Goal: Check status: Check status

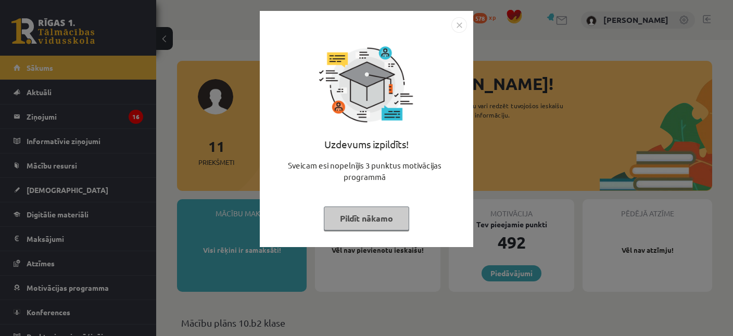
click at [458, 29] on img "Close" at bounding box center [459, 25] width 16 height 16
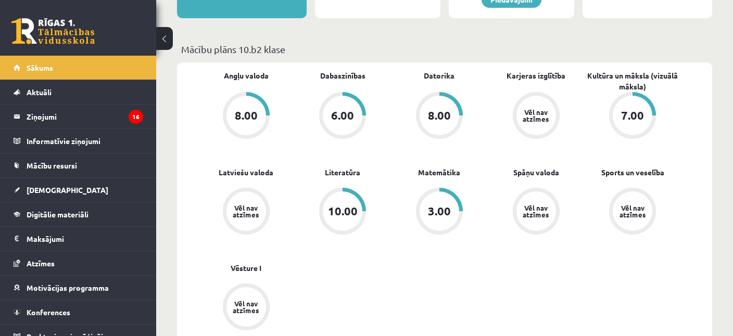
scroll to position [275, 0]
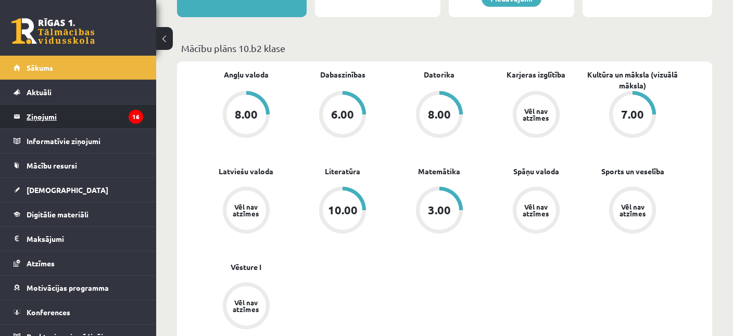
click at [42, 122] on legend "Ziņojumi 16" at bounding box center [85, 117] width 117 height 24
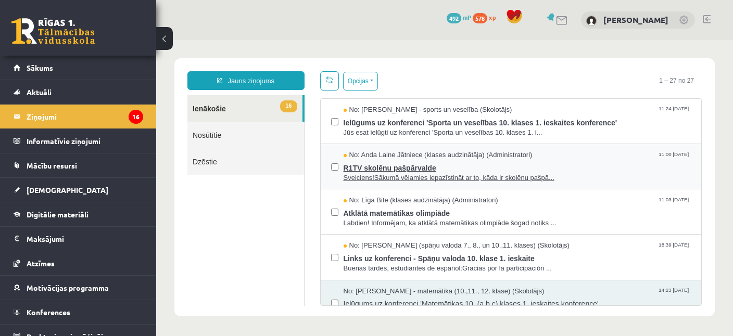
click at [496, 173] on span "Sveiciens!Sākumā vēlamies iepazīstināt ar to, kāda ir skolēnu pašpā..." at bounding box center [518, 178] width 348 height 10
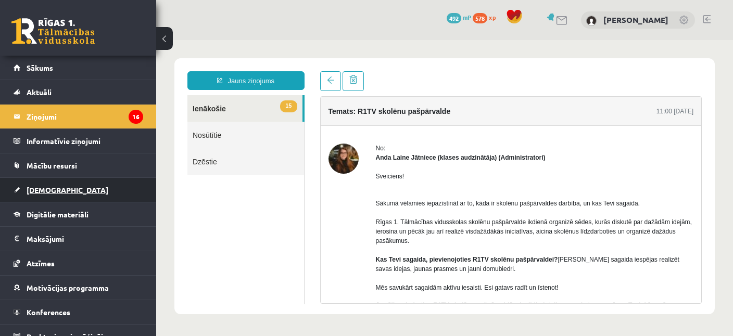
click at [49, 188] on span "[DEMOGRAPHIC_DATA]" at bounding box center [68, 189] width 82 height 9
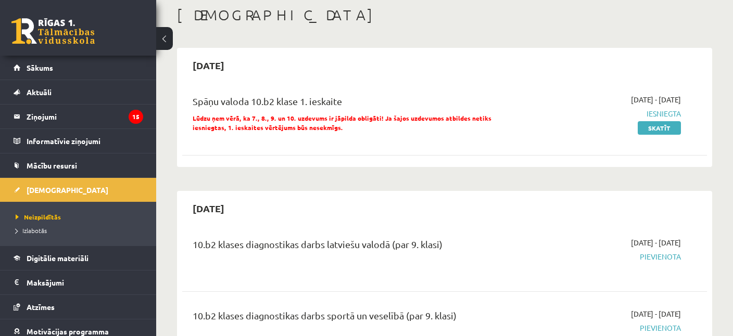
scroll to position [110, 0]
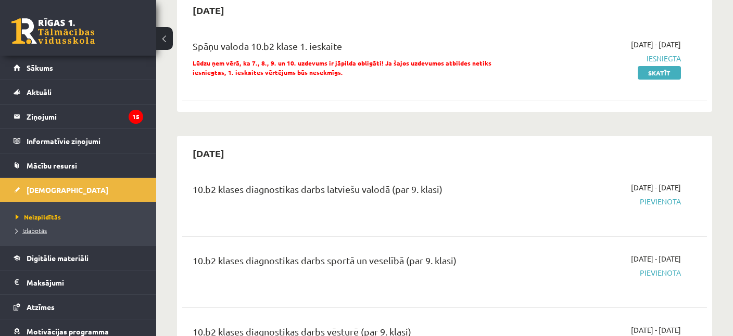
click at [35, 228] on span "Izlabotās" at bounding box center [31, 230] width 31 height 8
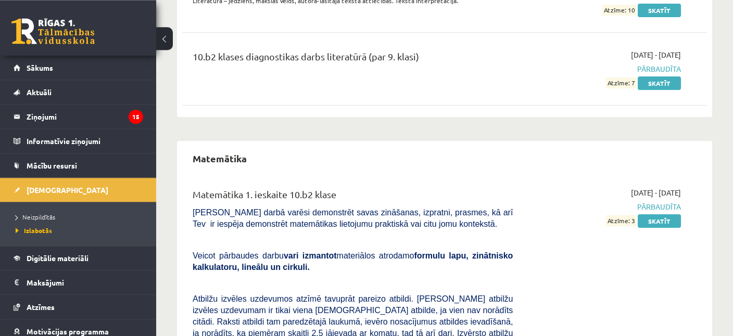
scroll to position [1319, 0]
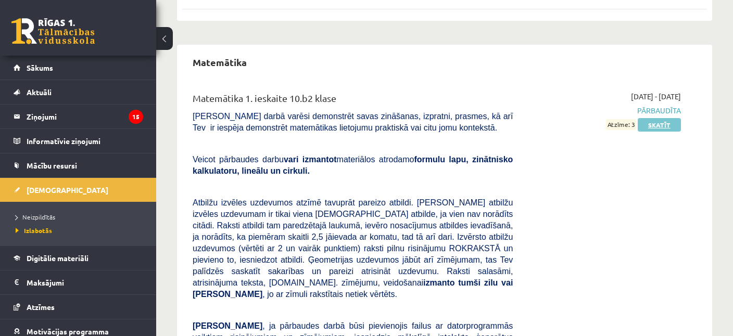
click at [657, 118] on link "Skatīt" at bounding box center [659, 125] width 43 height 14
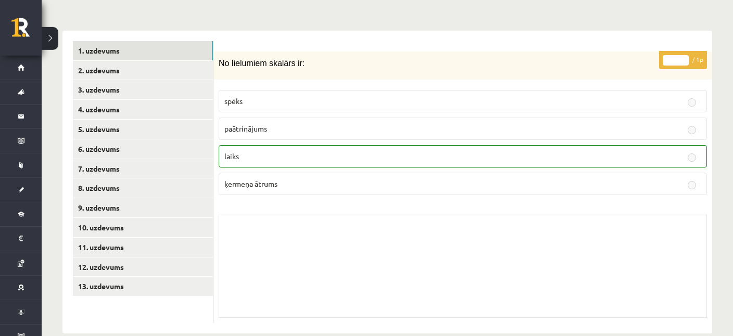
scroll to position [407, 0]
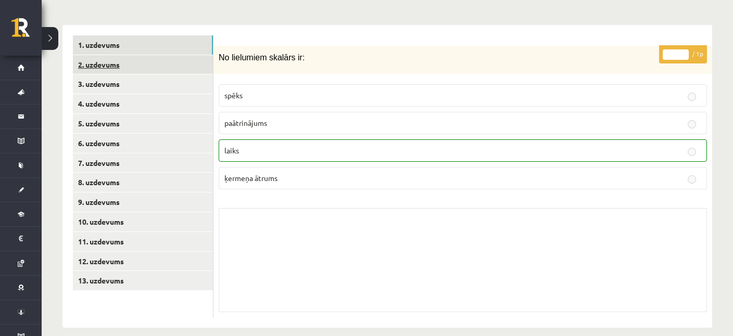
click at [112, 55] on link "2. uzdevums" at bounding box center [143, 64] width 140 height 19
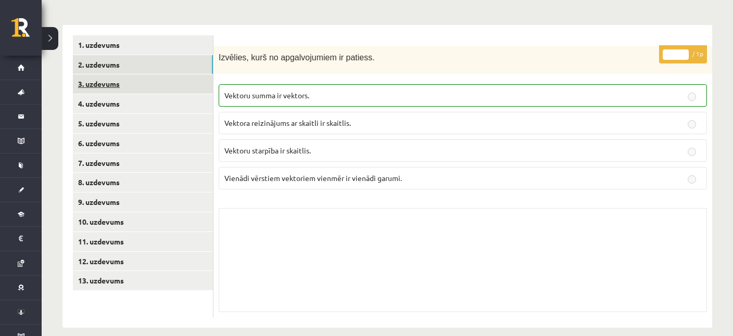
click at [104, 74] on link "3. uzdevums" at bounding box center [143, 83] width 140 height 19
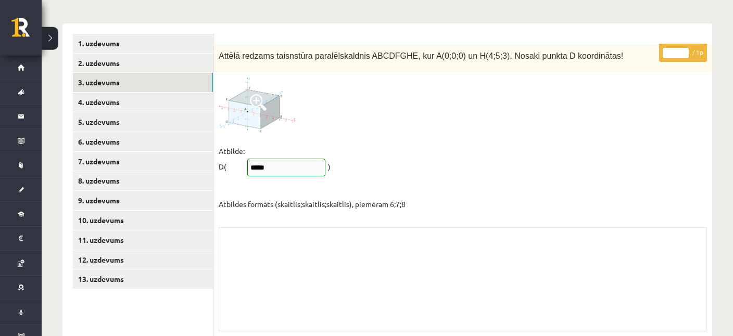
scroll to position [428, 0]
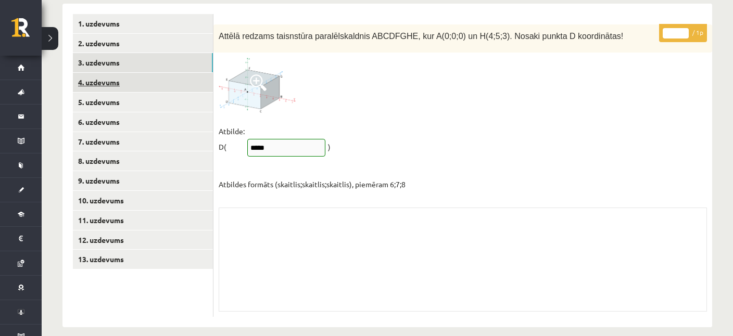
click at [102, 74] on link "4. uzdevums" at bounding box center [143, 82] width 140 height 19
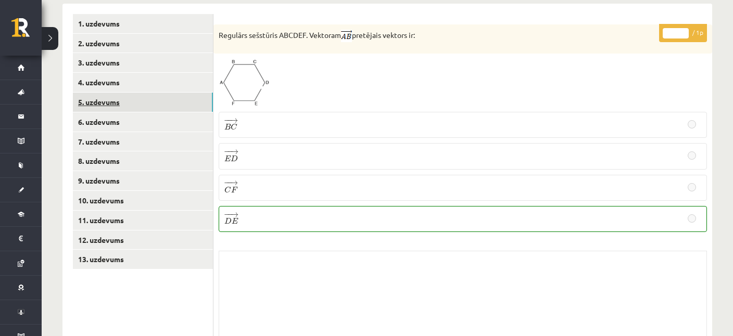
click at [118, 93] on link "5. uzdevums" at bounding box center [143, 102] width 140 height 19
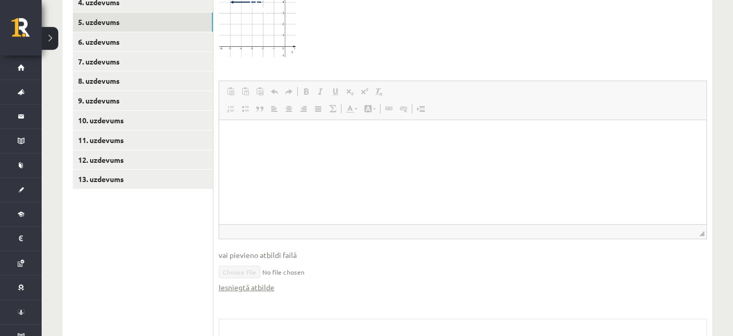
scroll to position [397, 0]
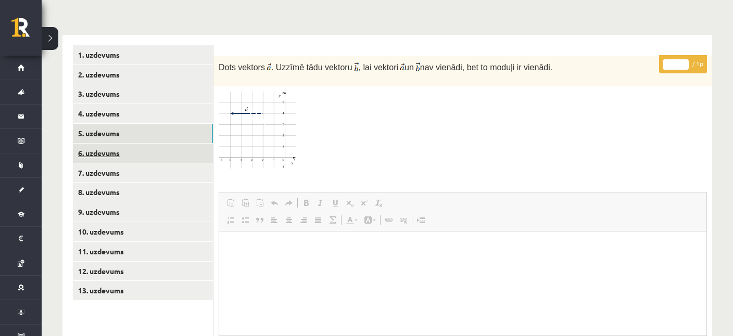
click at [104, 144] on link "6. uzdevums" at bounding box center [143, 153] width 140 height 19
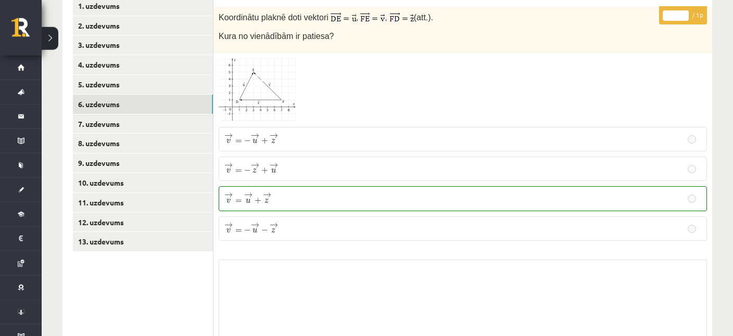
scroll to position [498, 0]
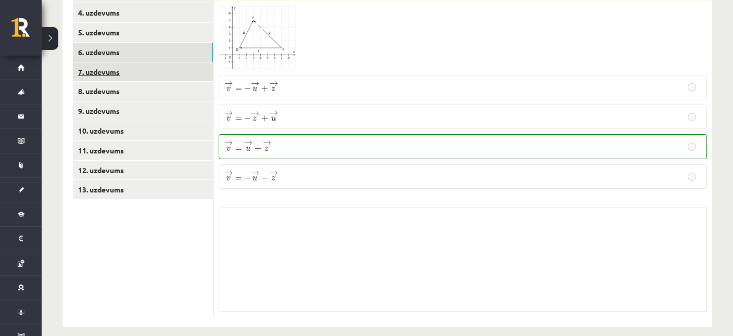
click at [91, 63] on link "7. uzdevums" at bounding box center [143, 71] width 140 height 19
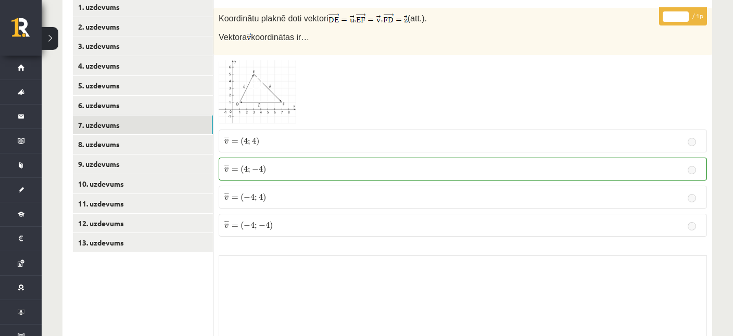
scroll to position [459, 0]
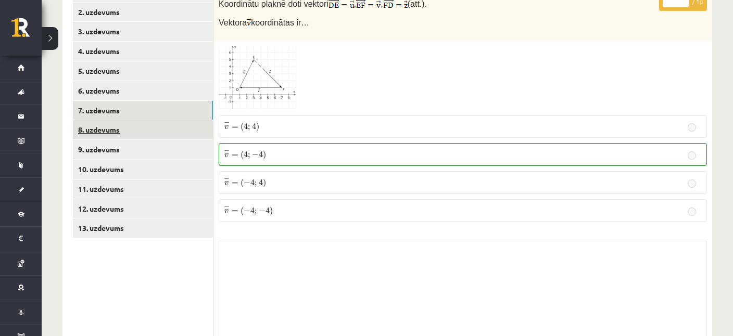
click at [103, 120] on link "8. uzdevums" at bounding box center [143, 129] width 140 height 19
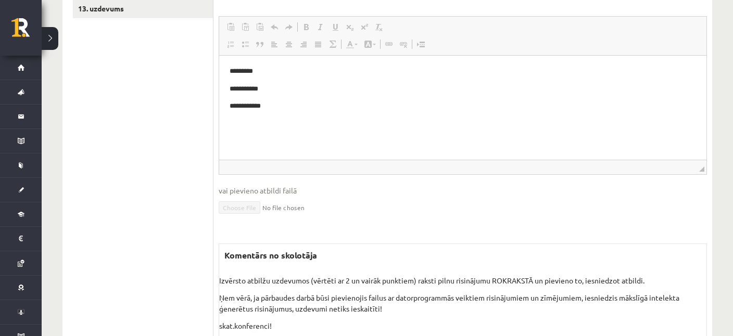
scroll to position [707, 0]
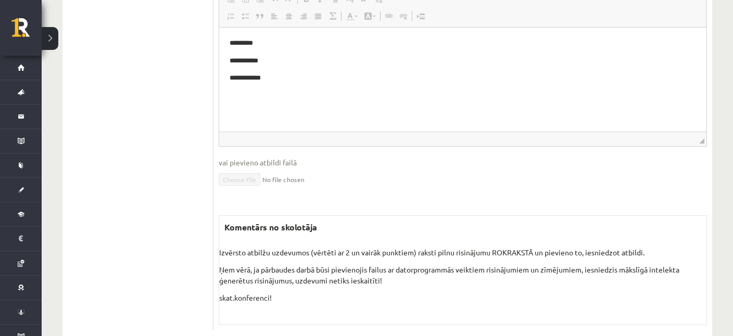
click at [261, 293] on p "skat.konferenci!" at bounding box center [462, 304] width 487 height 22
click at [271, 293] on p "skat.konferenci!" at bounding box center [462, 304] width 487 height 22
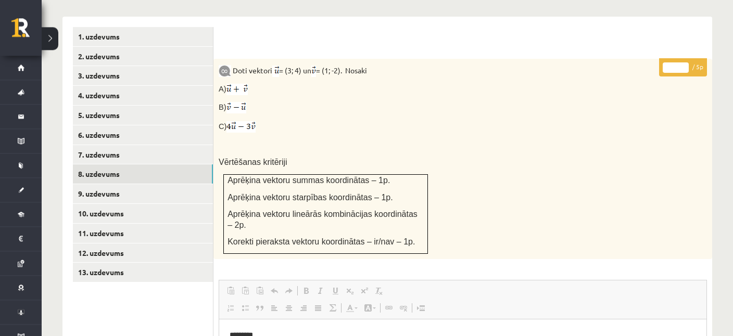
scroll to position [432, 0]
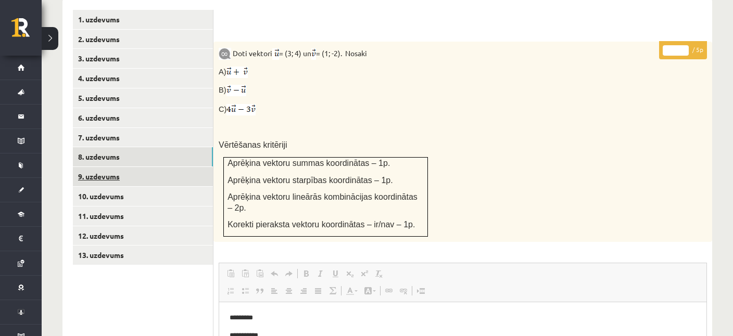
click at [100, 170] on link "9. uzdevums" at bounding box center [143, 176] width 140 height 19
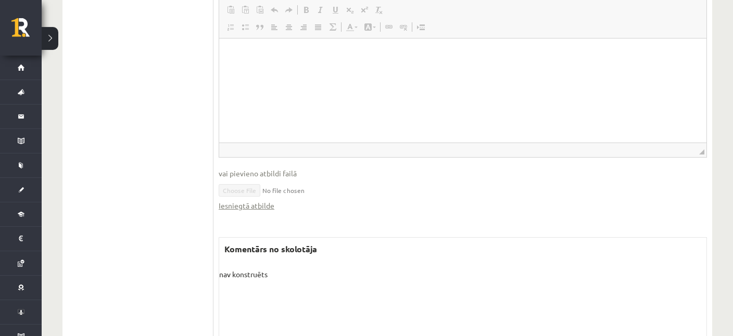
scroll to position [856, 0]
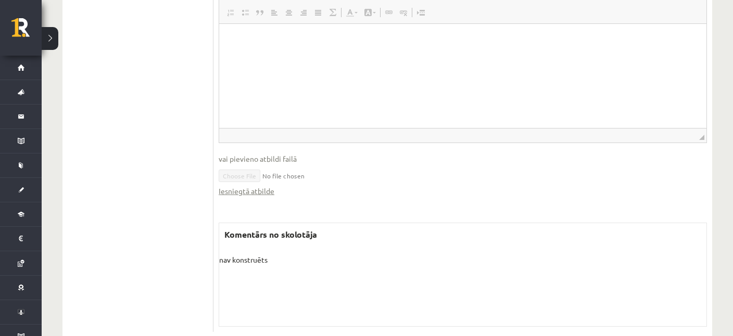
click at [271, 255] on p "nav konstruēts" at bounding box center [462, 260] width 487 height 11
click at [257, 255] on p "nav konstruēts" at bounding box center [462, 260] width 487 height 11
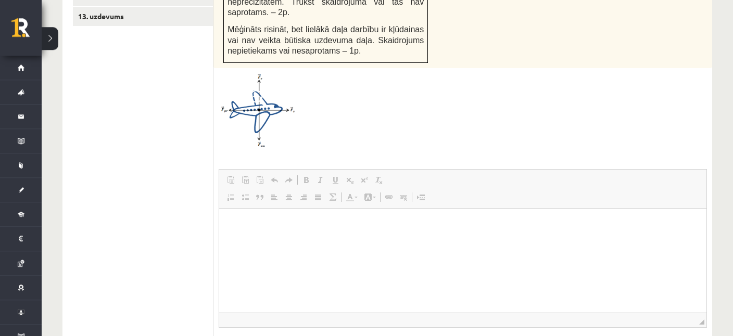
scroll to position [746, 0]
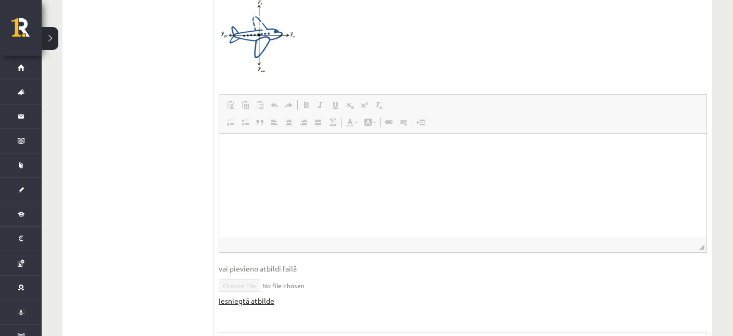
click at [255, 296] on link "Iesniegtā atbilde" at bounding box center [247, 301] width 56 height 11
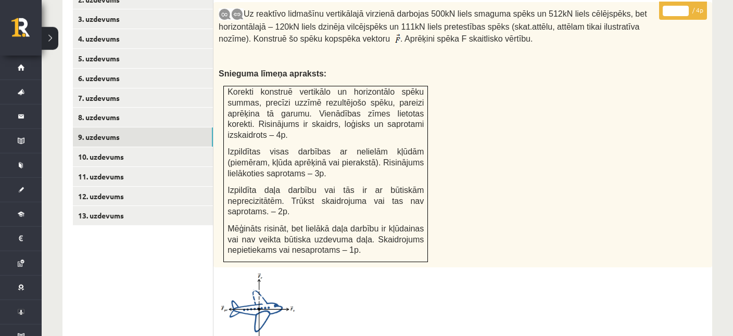
scroll to position [471, 0]
click at [98, 148] on link "10. uzdevums" at bounding box center [143, 157] width 140 height 19
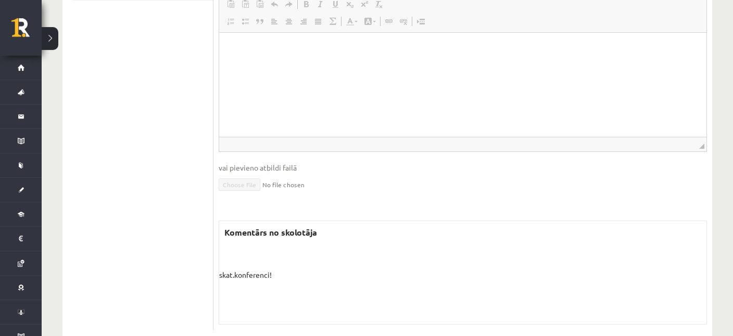
scroll to position [707, 0]
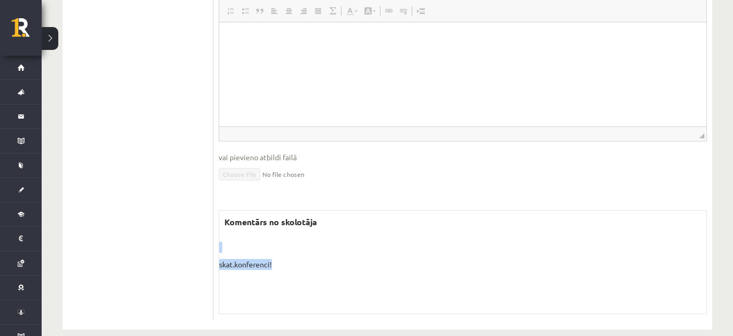
drag, startPoint x: 273, startPoint y: 250, endPoint x: 216, endPoint y: 241, distance: 57.4
click at [216, 241] on div "* / 5p Dots paralelograms ABCD, punkts E ir malas BC viduspunkts . Izsaki vekto…" at bounding box center [462, 32] width 499 height 575
click at [288, 271] on div "Komentārs no skolotāja skat.konferenci! Skolotāja pielikums" at bounding box center [463, 262] width 488 height 104
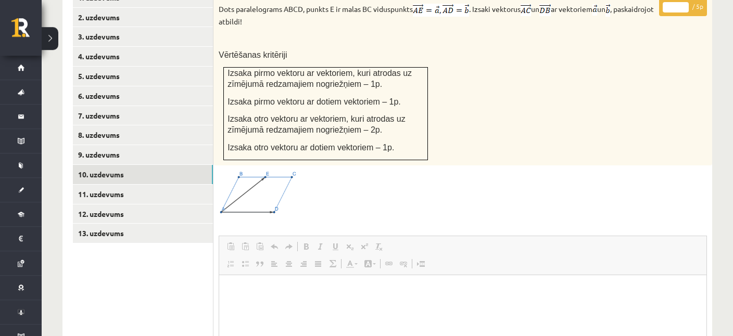
scroll to position [432, 0]
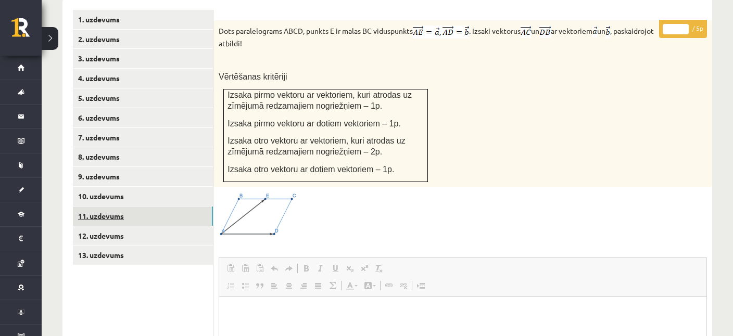
click at [118, 207] on link "11. uzdevums" at bounding box center [143, 216] width 140 height 19
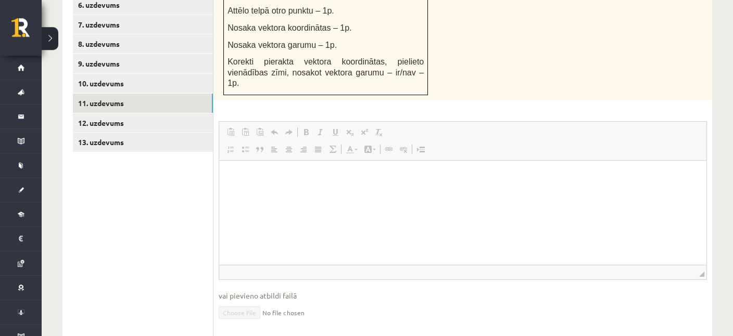
scroll to position [452, 0]
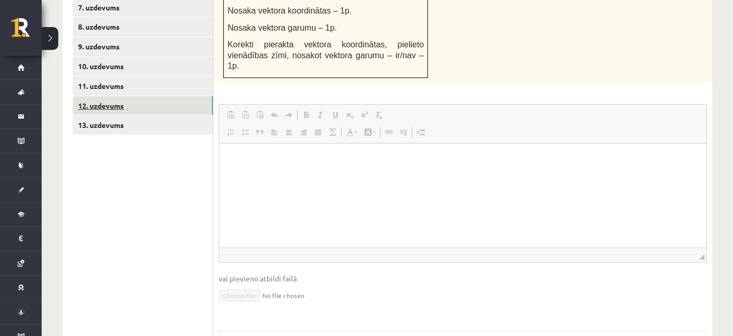
click at [94, 96] on link "12. uzdevums" at bounding box center [143, 105] width 140 height 19
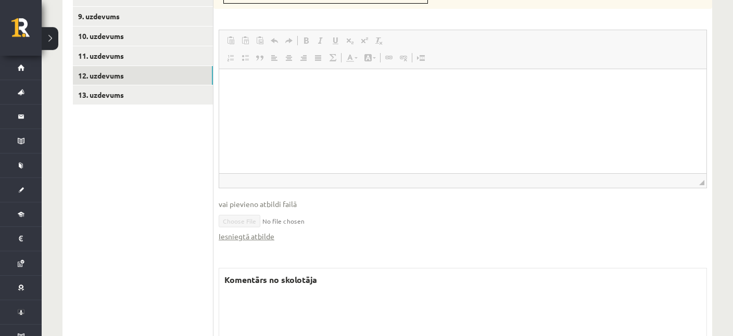
scroll to position [649, 0]
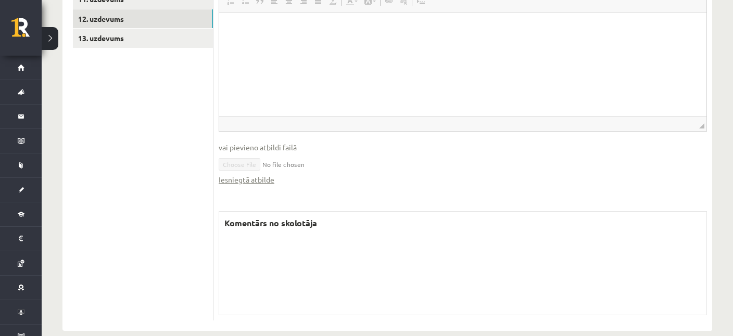
click at [300, 212] on label "Komentārs no skolotāja" at bounding box center [270, 223] width 103 height 23
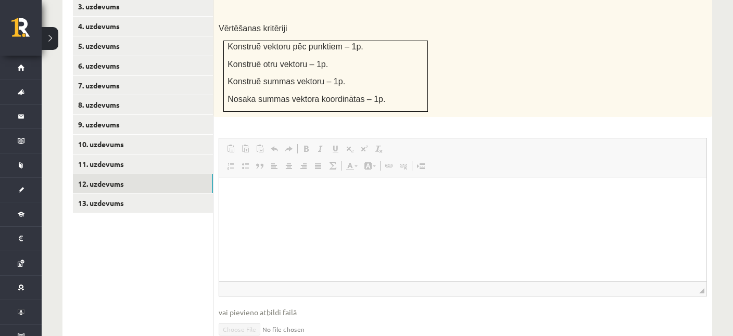
scroll to position [539, 0]
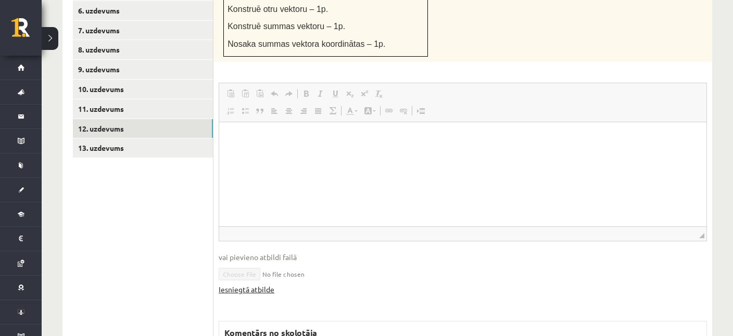
click at [237, 284] on link "Iesniegtā atbilde" at bounding box center [247, 289] width 56 height 11
click at [101, 138] on link "13. uzdevums" at bounding box center [143, 147] width 140 height 19
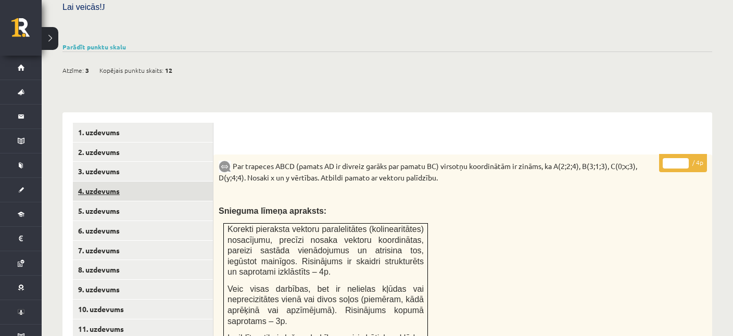
scroll to position [209, 0]
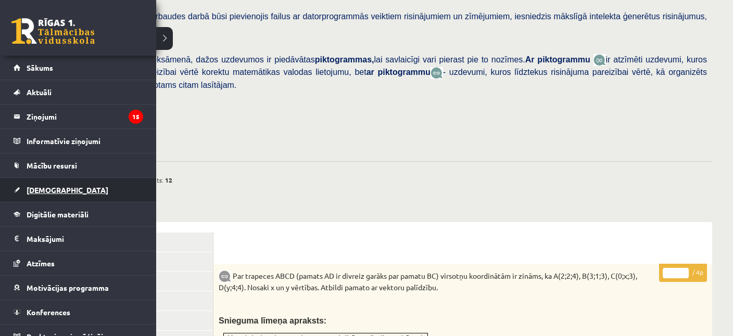
click at [41, 187] on span "[DEMOGRAPHIC_DATA]" at bounding box center [68, 189] width 82 height 9
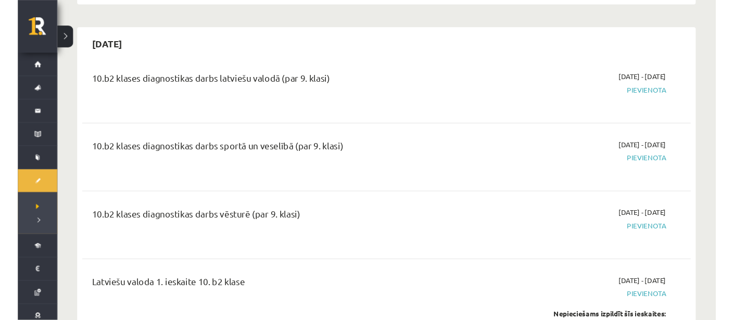
scroll to position [220, 0]
